Goal: Information Seeking & Learning: Check status

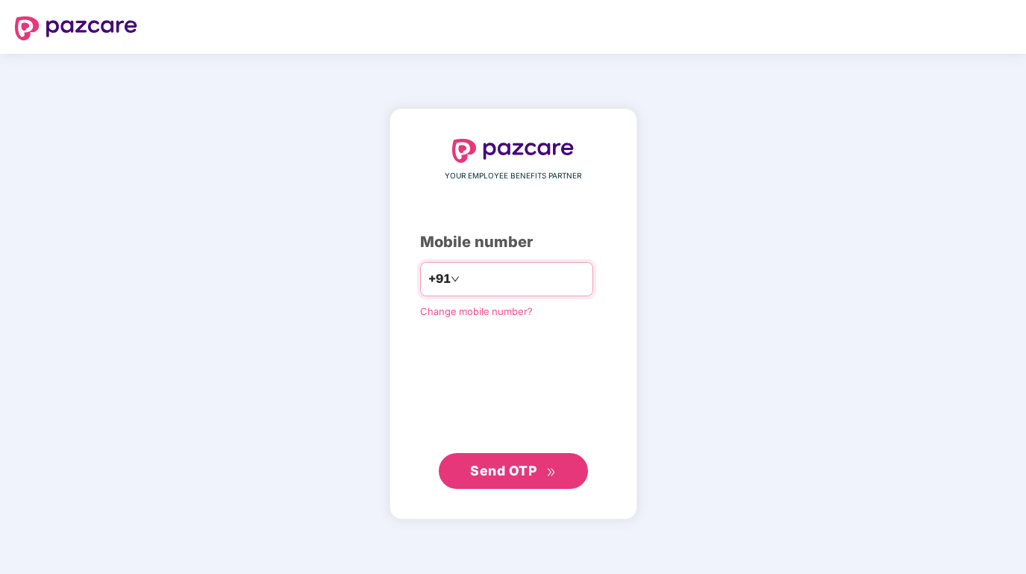
type input "**********"
click at [515, 464] on span "Send OTP" at bounding box center [503, 470] width 66 height 16
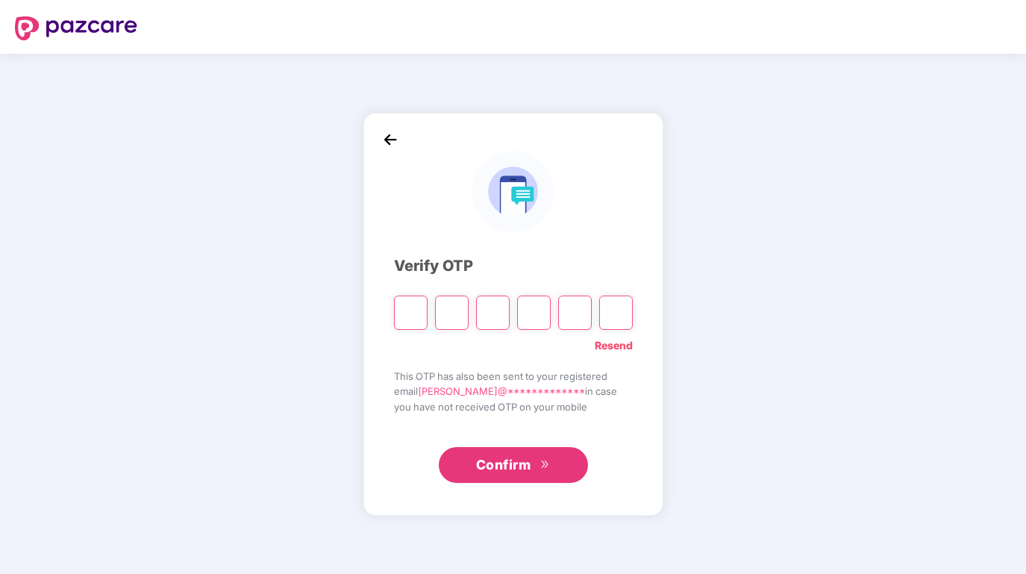
type input "*"
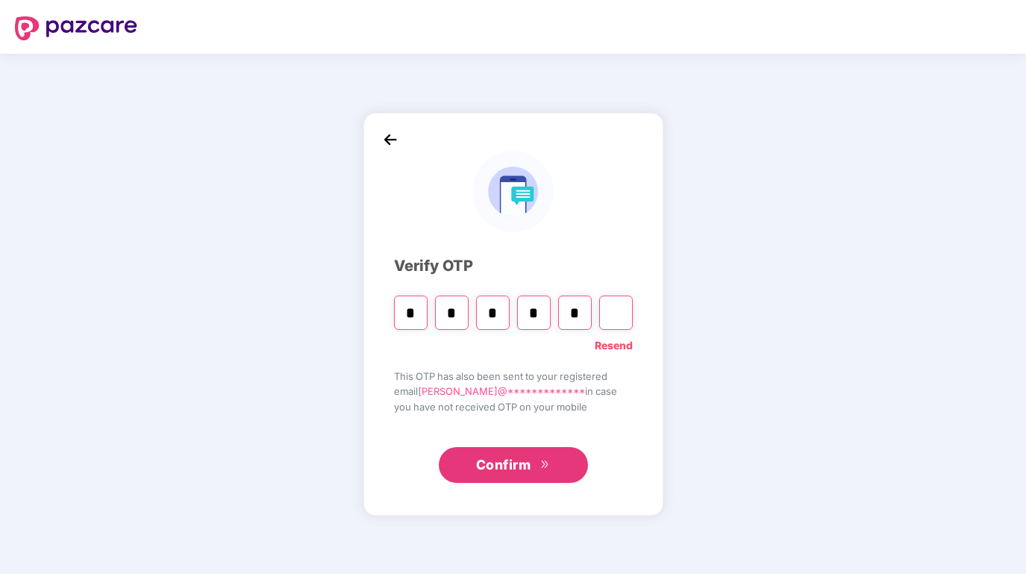
type input "*"
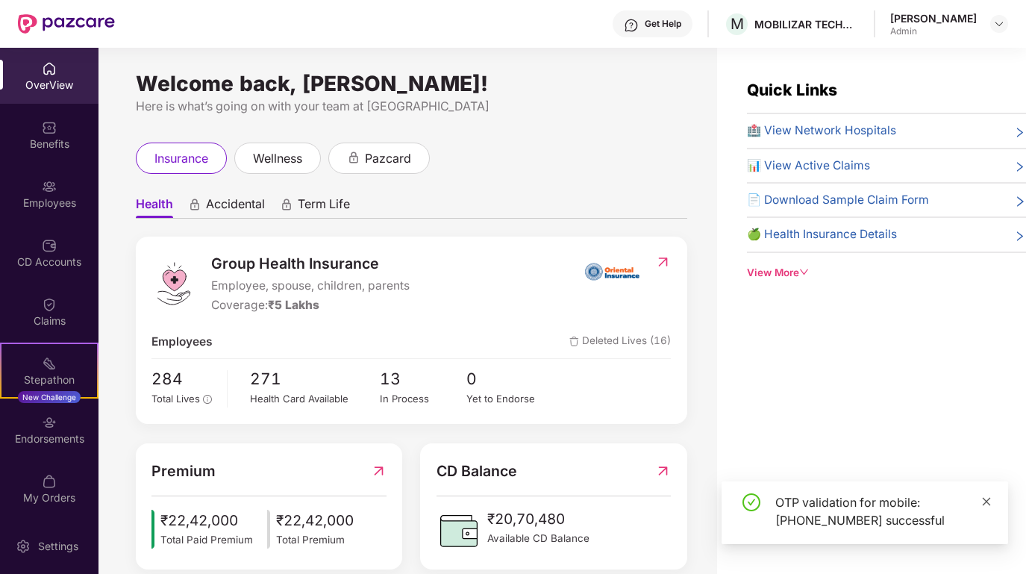
click at [992, 499] on link at bounding box center [986, 501] width 10 height 16
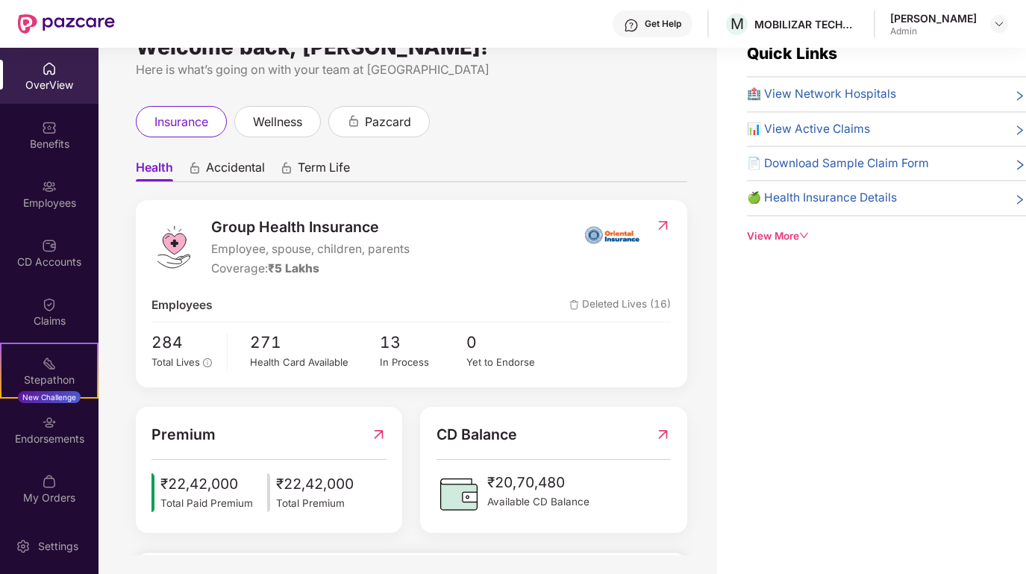
scroll to position [48, 0]
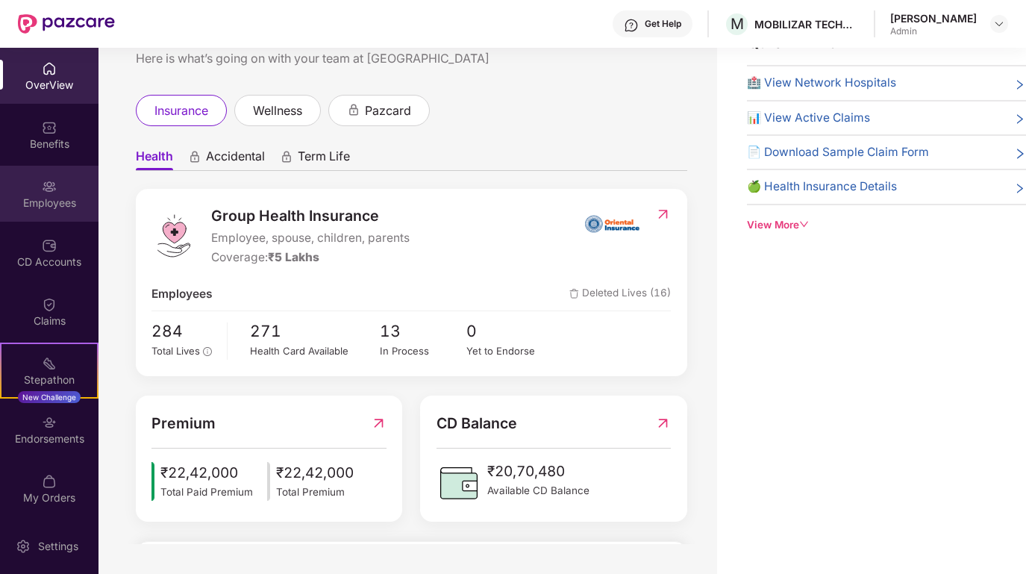
click at [63, 199] on div "Employees" at bounding box center [49, 203] width 99 height 15
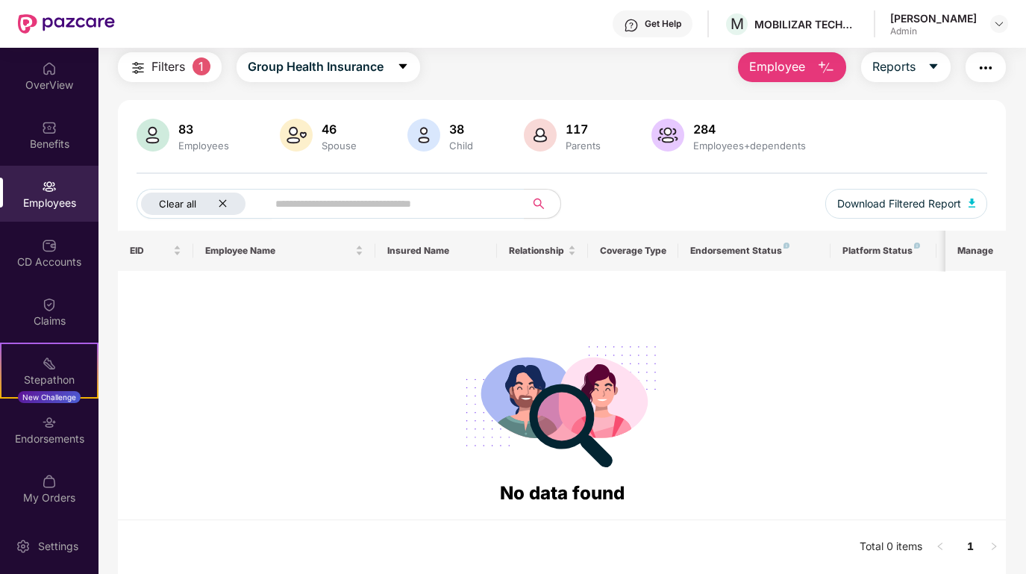
click at [221, 209] on div "Clear all" at bounding box center [193, 204] width 104 height 22
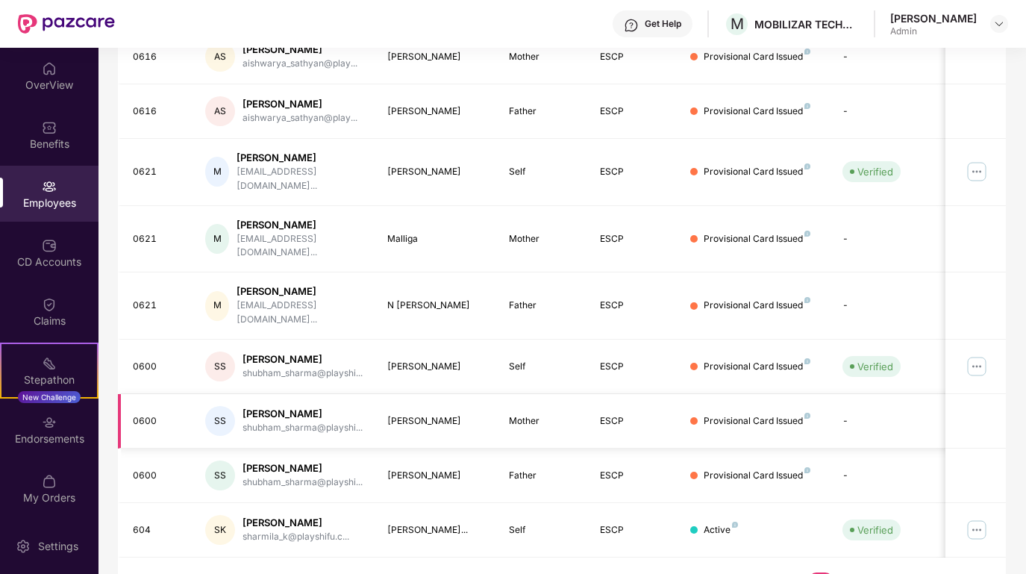
scroll to position [0, 0]
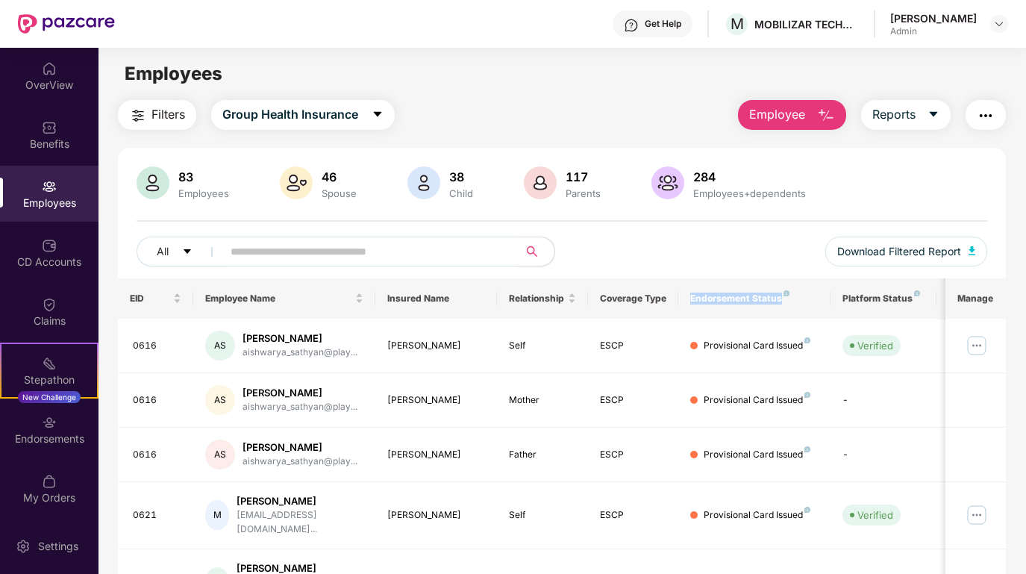
drag, startPoint x: 689, startPoint y: 301, endPoint x: 780, endPoint y: 299, distance: 91.1
click at [780, 299] on th "Endorsement Status" at bounding box center [753, 298] width 151 height 40
click at [725, 265] on div "All Download Filtered Report" at bounding box center [562, 258] width 851 height 42
click at [47, 327] on div "Claims" at bounding box center [49, 320] width 99 height 15
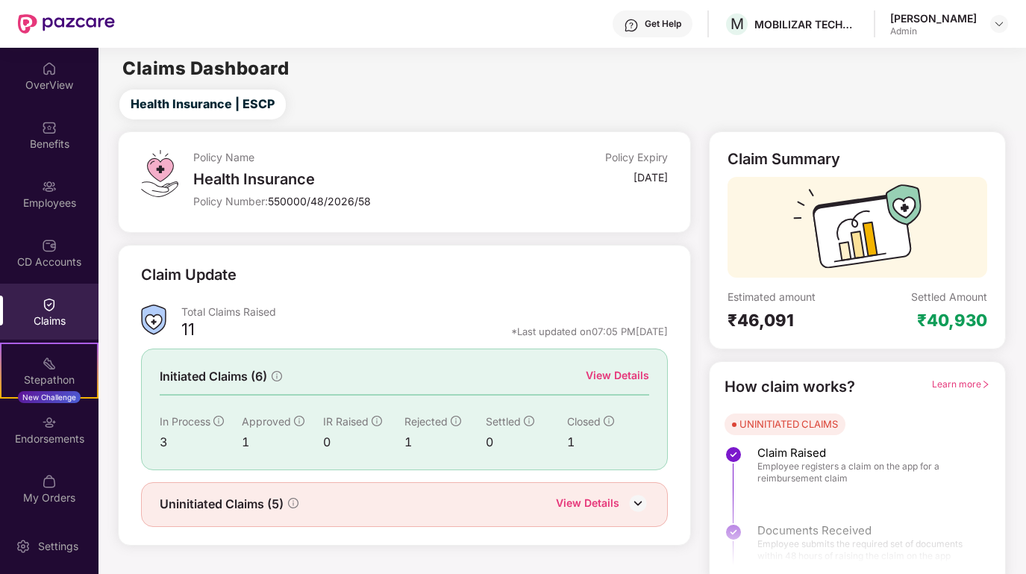
click at [634, 371] on div "View Details" at bounding box center [617, 375] width 63 height 16
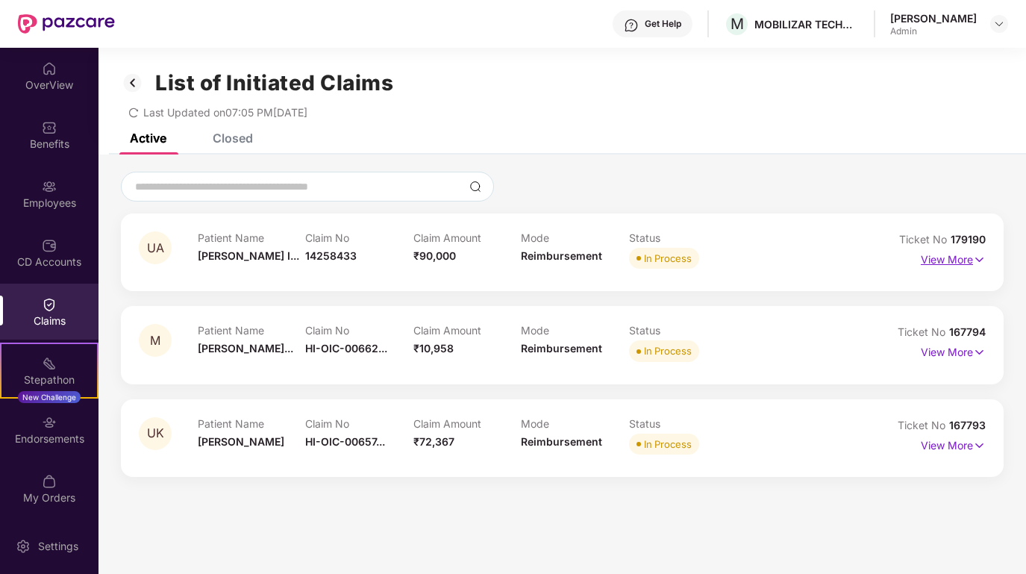
click at [973, 254] on img at bounding box center [979, 259] width 13 height 16
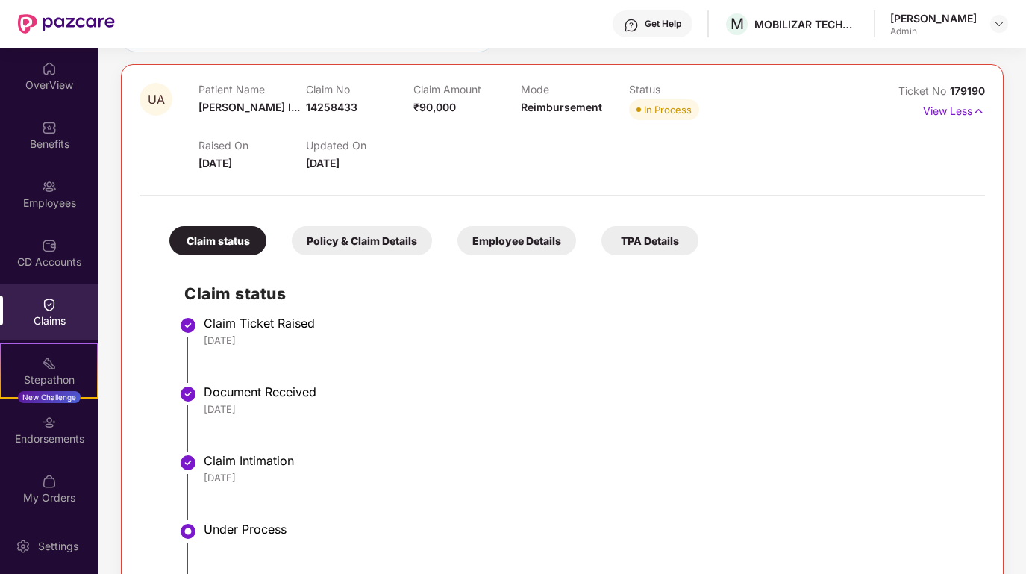
scroll to position [143, 0]
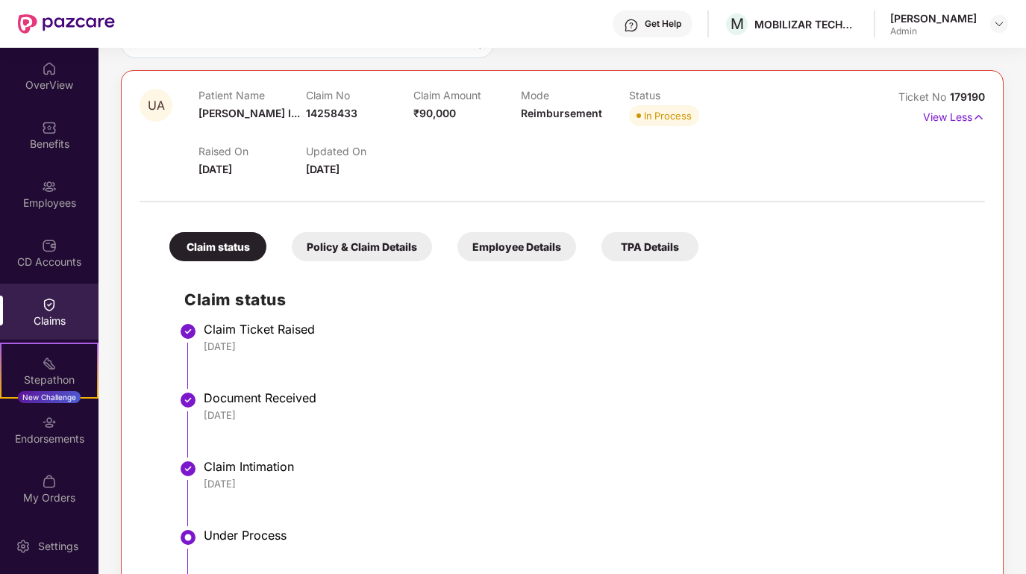
click at [372, 263] on div "Claim status Policy & Claim Details Employee Details TPA Details Claim status C…" at bounding box center [563, 451] width 846 height 483
click at [373, 245] on div "Policy & Claim Details" at bounding box center [362, 246] width 140 height 29
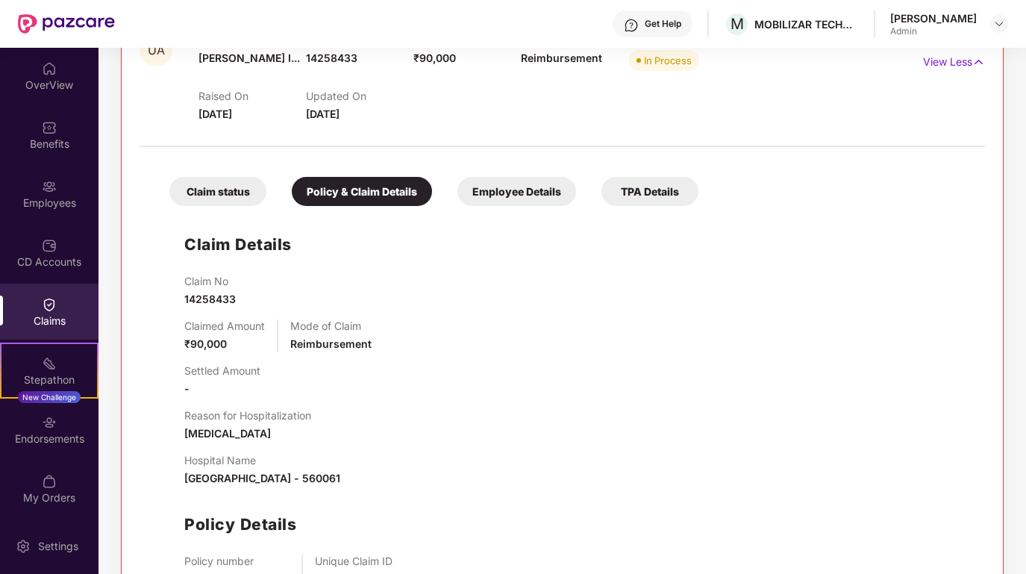
click at [511, 199] on div "Employee Details" at bounding box center [516, 191] width 119 height 29
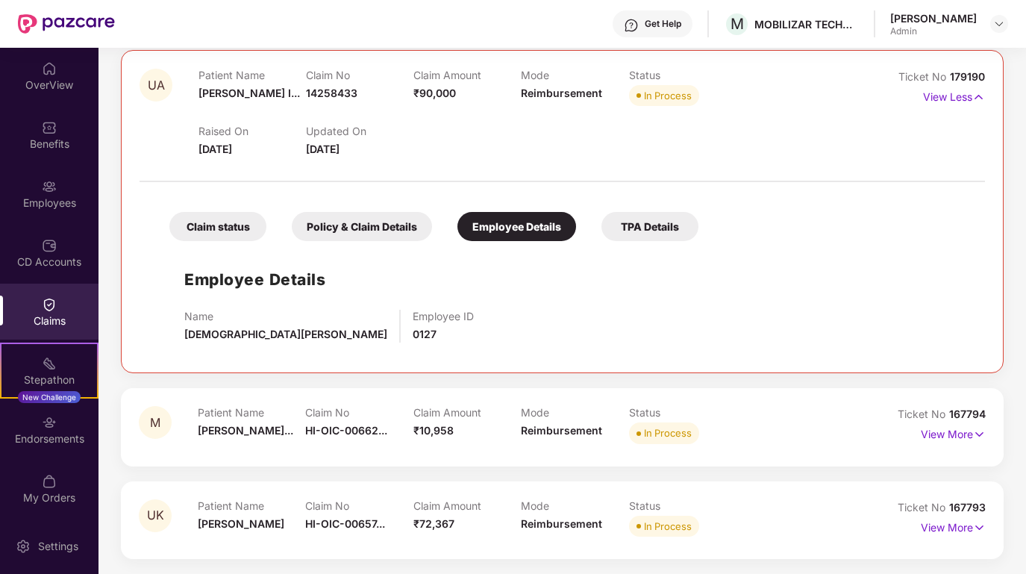
click at [648, 226] on div "TPA Details" at bounding box center [649, 226] width 97 height 29
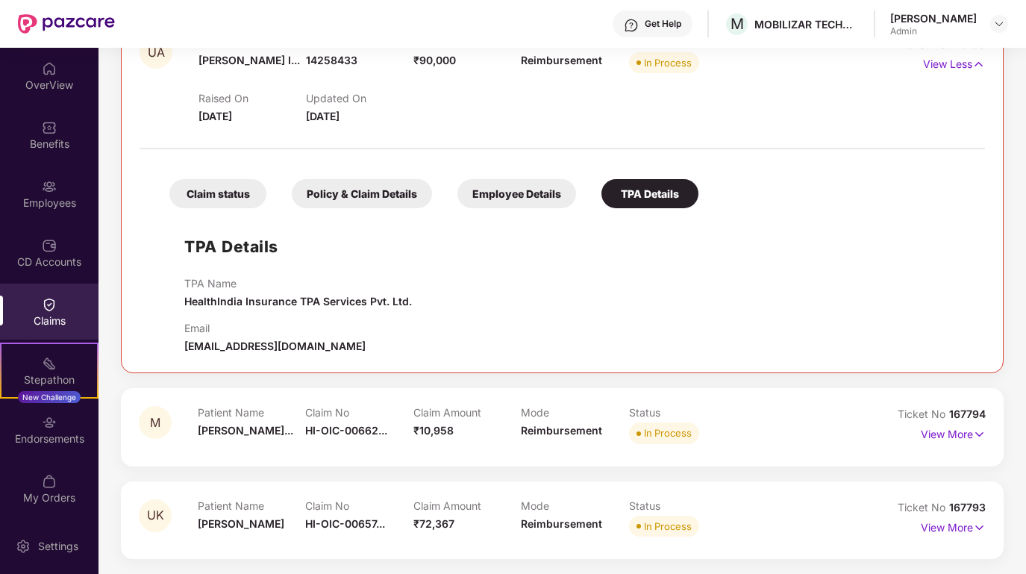
click at [366, 190] on div "Policy & Claim Details" at bounding box center [362, 193] width 140 height 29
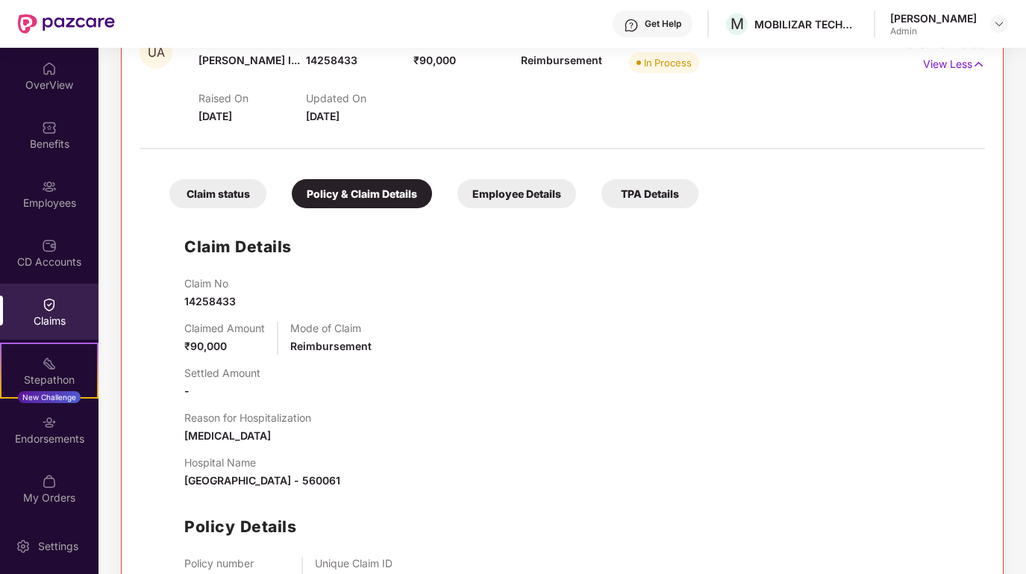
scroll to position [199, 0]
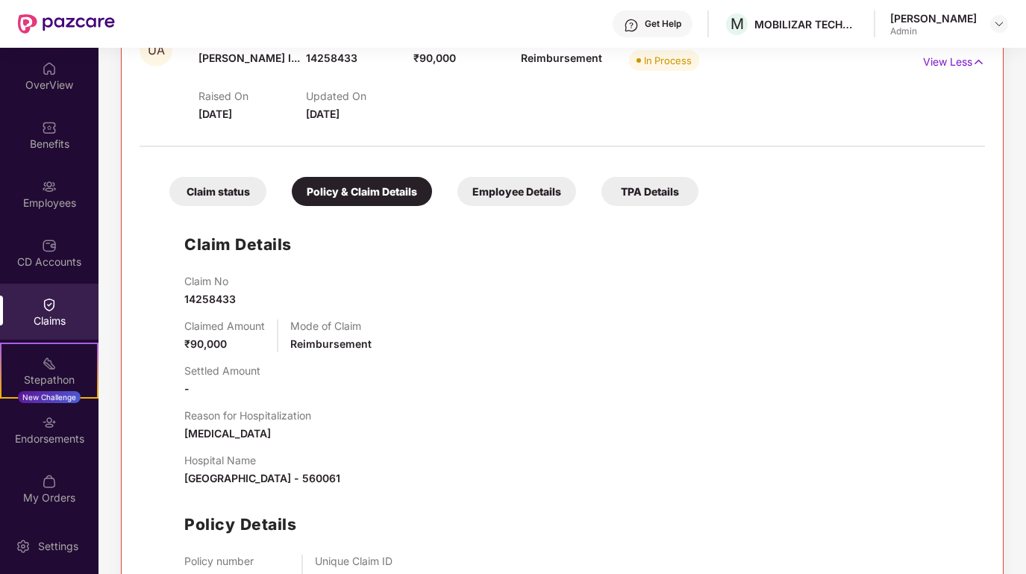
click at [215, 187] on div "Claim status" at bounding box center [217, 191] width 97 height 29
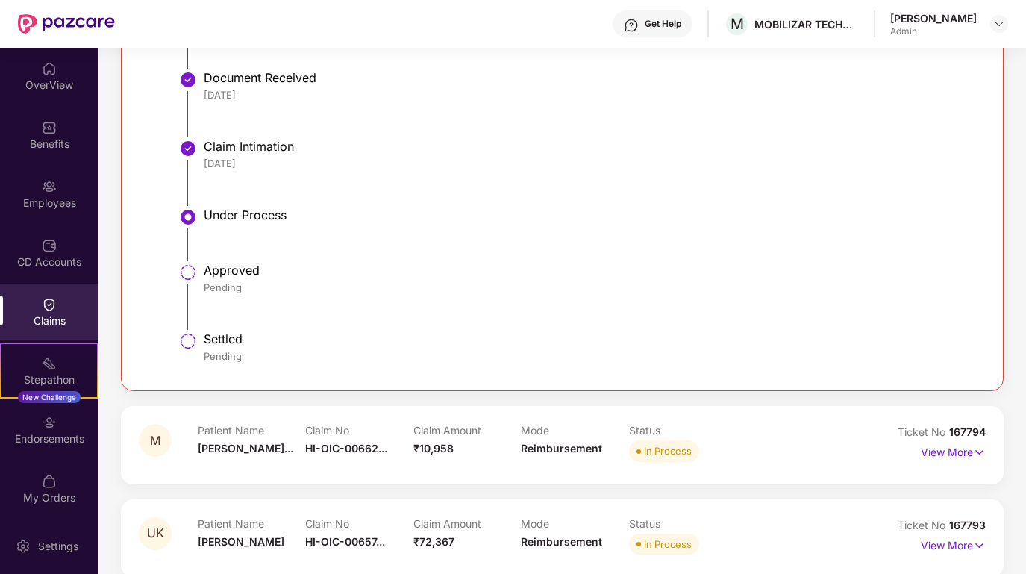
scroll to position [481, 0]
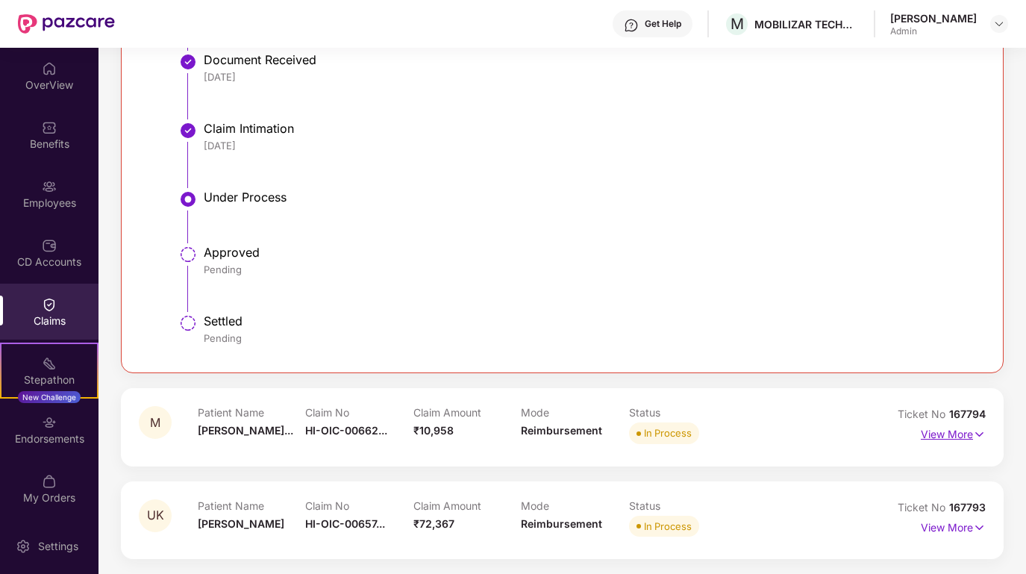
click at [973, 431] on img at bounding box center [979, 434] width 13 height 16
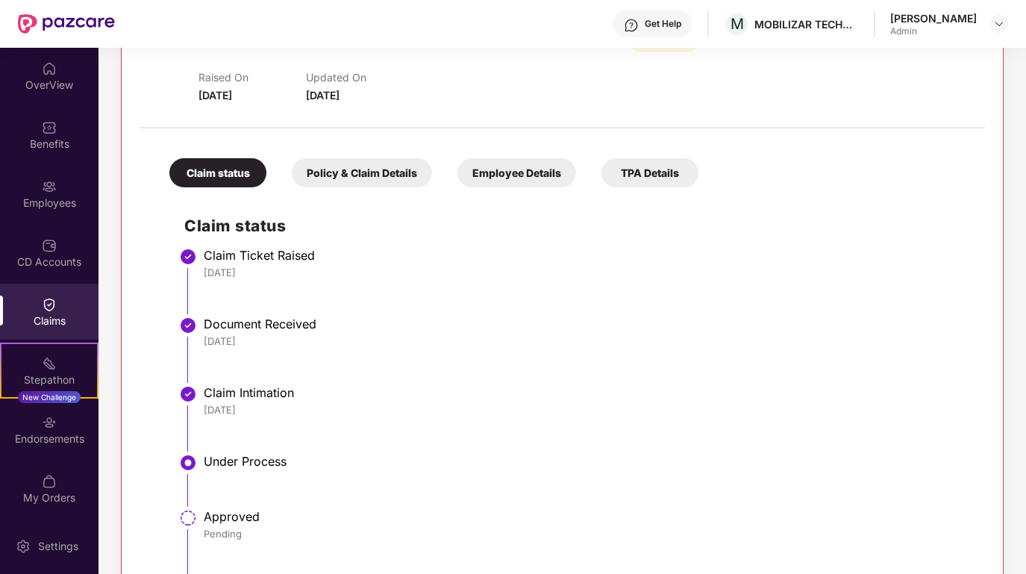
scroll to position [1045, 0]
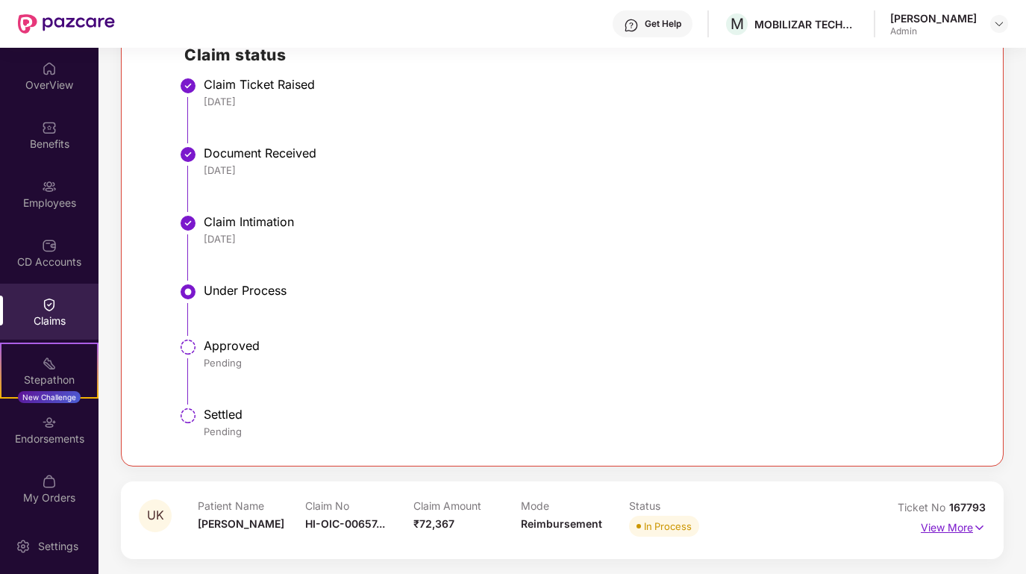
click at [967, 528] on p "View More" at bounding box center [953, 526] width 65 height 20
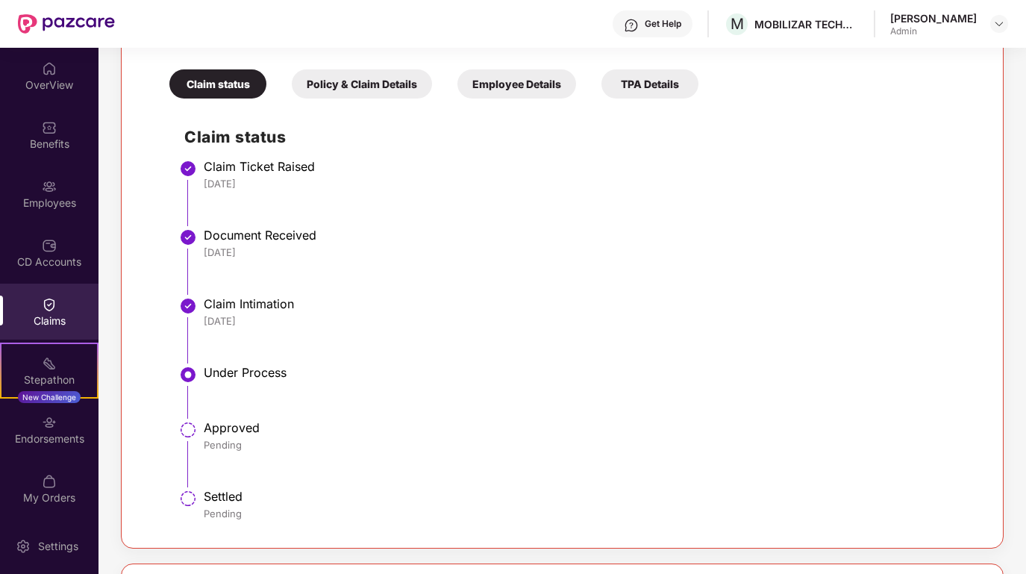
scroll to position [0, 0]
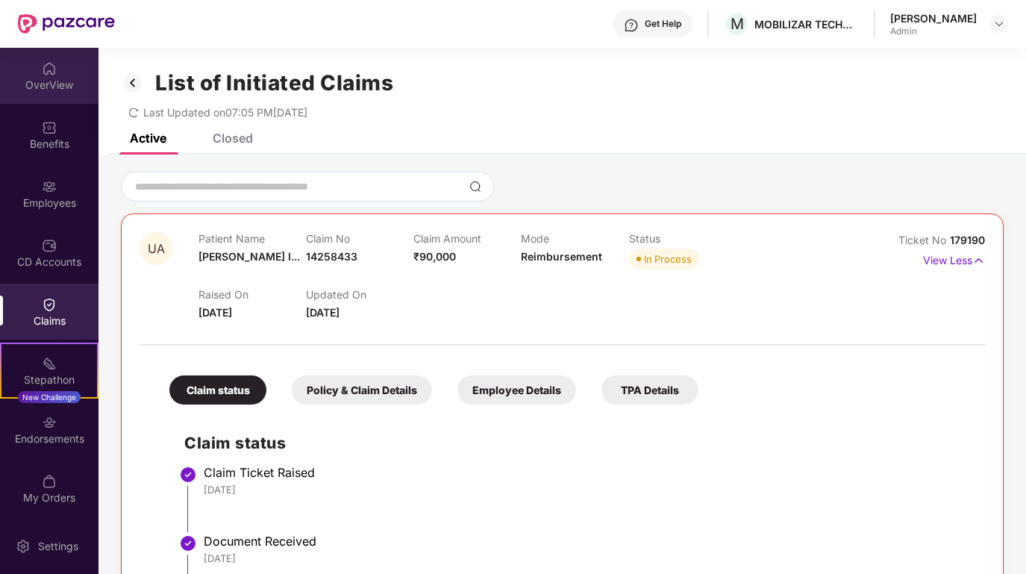
click at [54, 66] on div "OverView" at bounding box center [49, 76] width 99 height 56
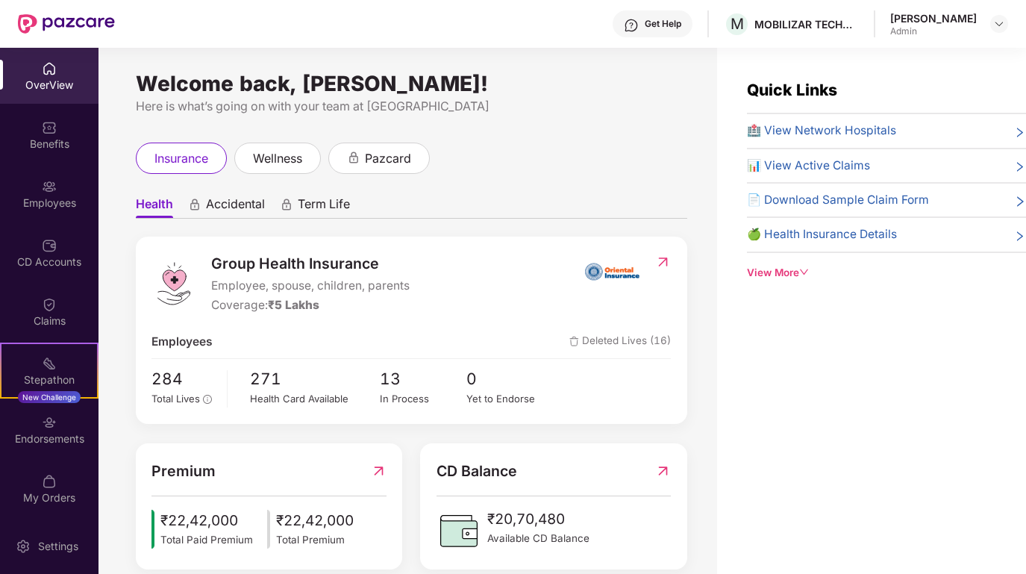
click at [569, 144] on div "insurance wellness pazcard" at bounding box center [411, 158] width 551 height 31
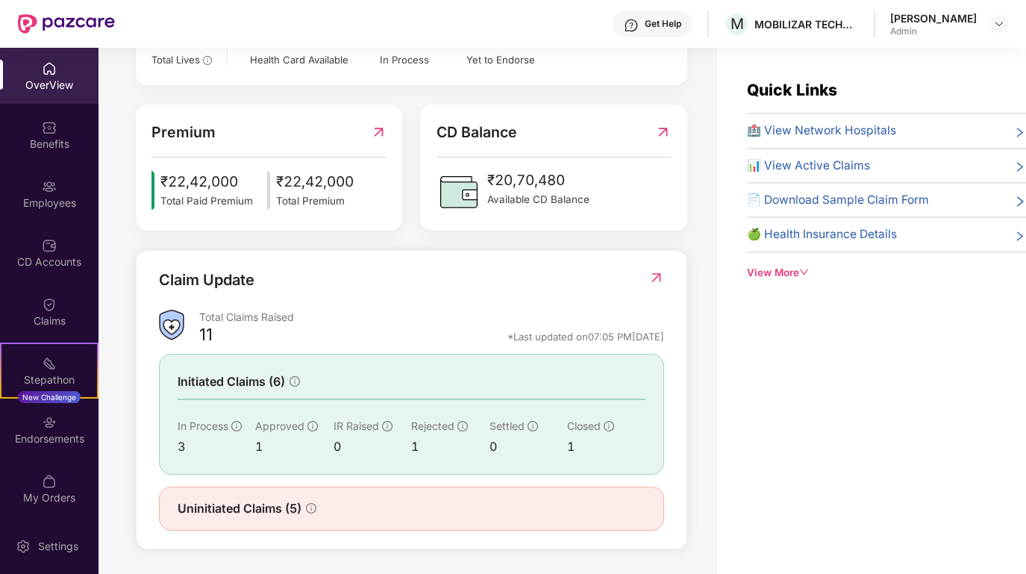
scroll to position [338, 0]
click at [32, 168] on div "Employees" at bounding box center [49, 194] width 99 height 56
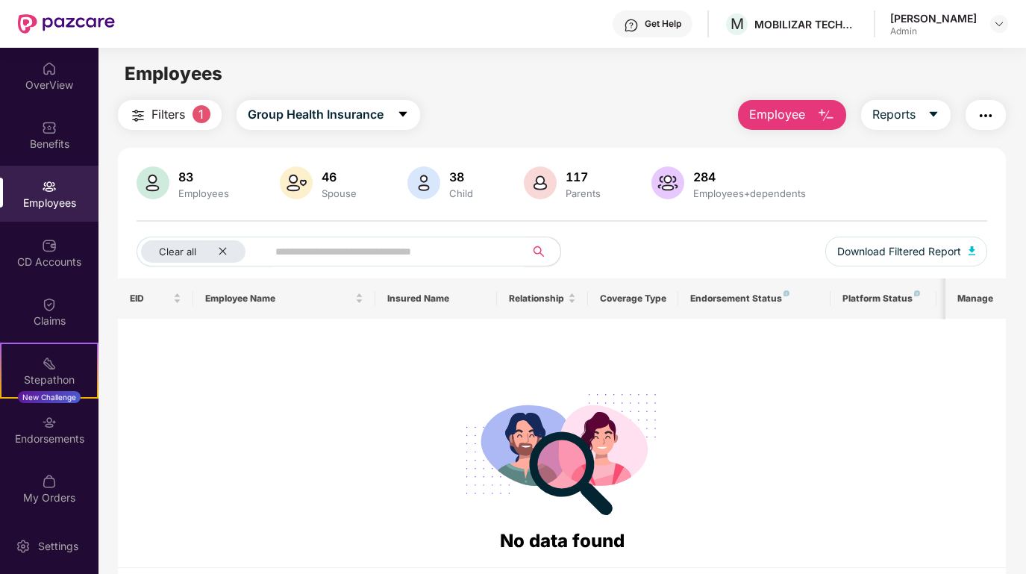
click at [321, 254] on input "text" at bounding box center [389, 251] width 229 height 22
click at [220, 251] on icon "close" at bounding box center [223, 251] width 10 height 10
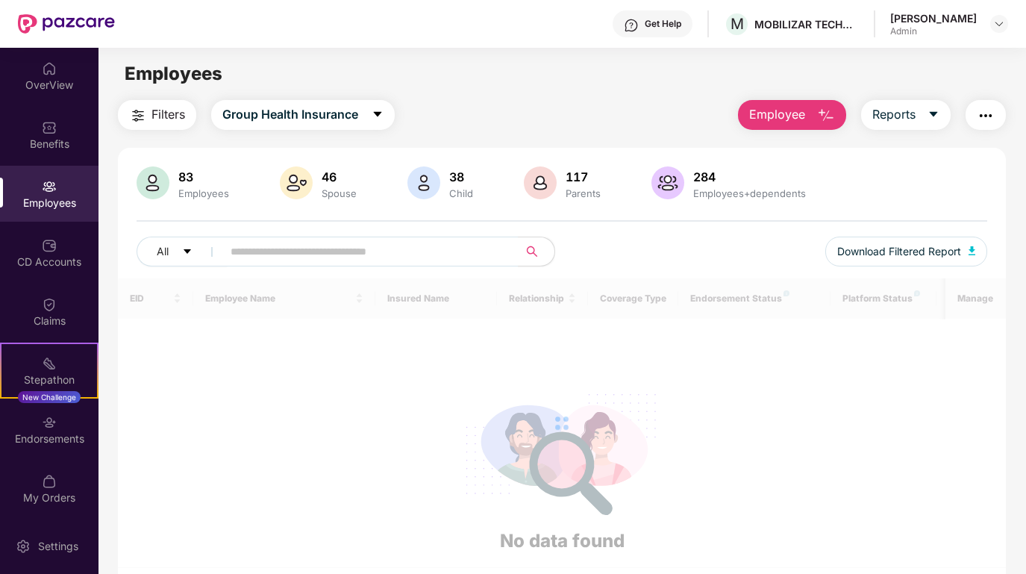
click at [220, 251] on span at bounding box center [366, 252] width 306 height 30
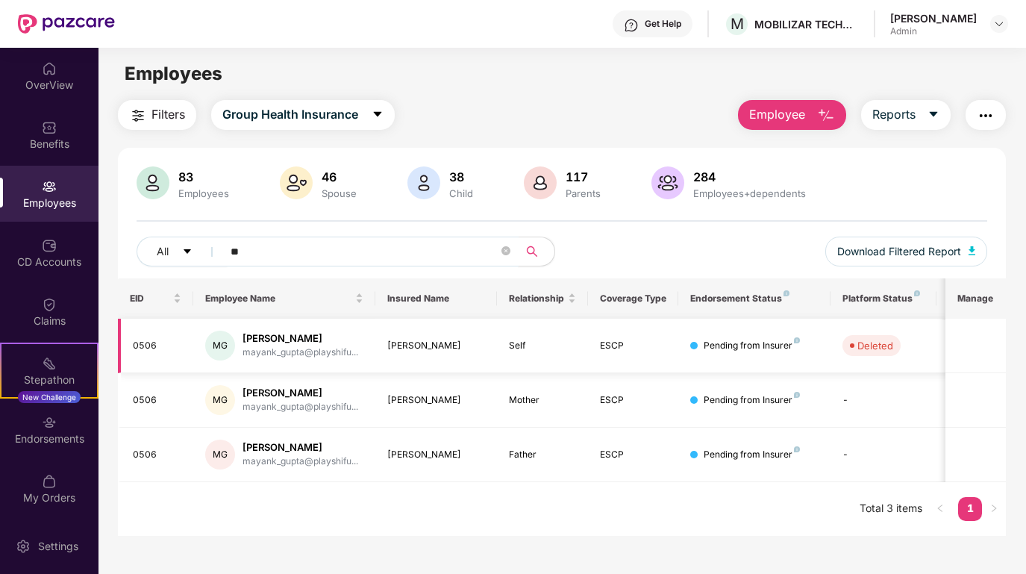
type input "*"
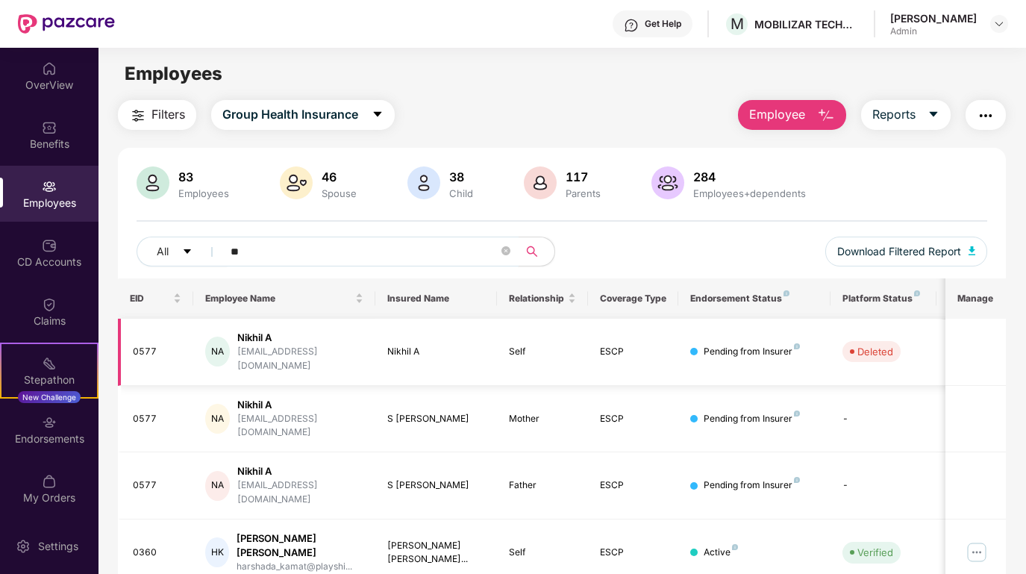
type input "*"
